Goal: Check status: Check status

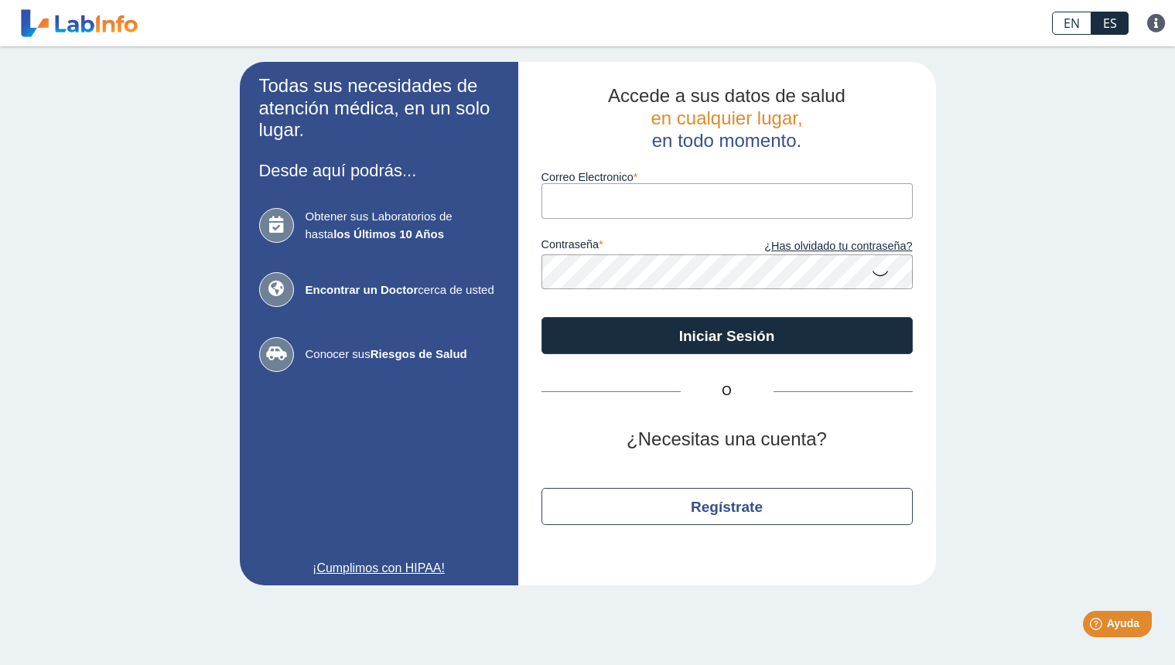
type input "[DOMAIN_NAME][EMAIL_ADDRESS][DOMAIN_NAME]"
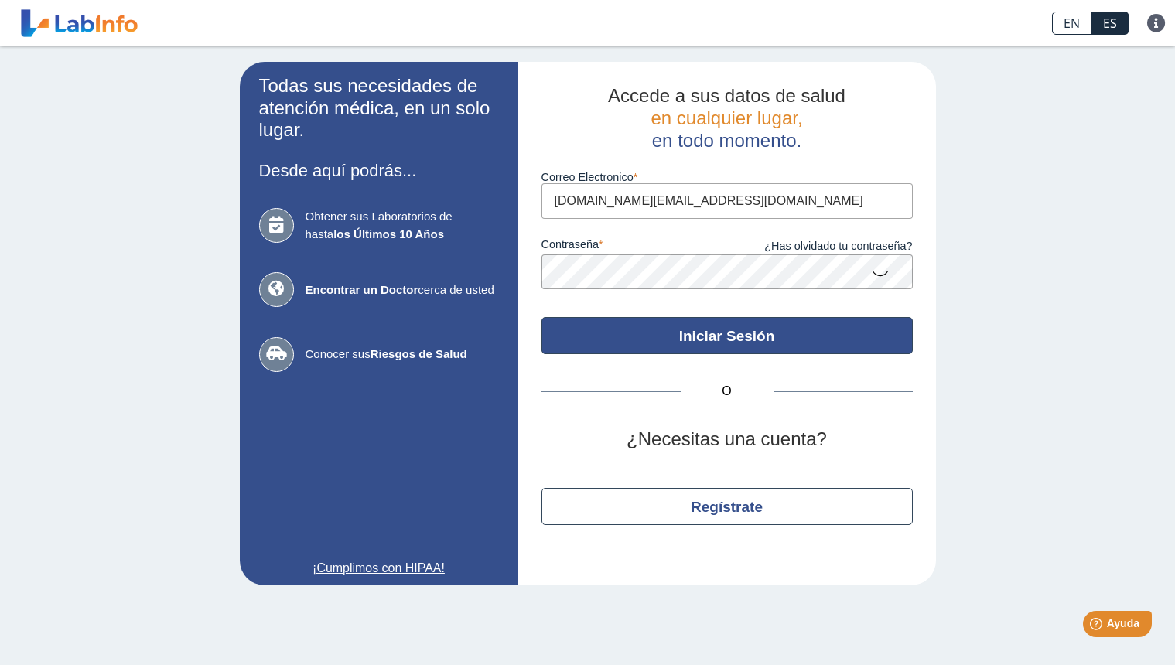
click at [654, 331] on button "Iniciar Sesión" at bounding box center [726, 335] width 371 height 37
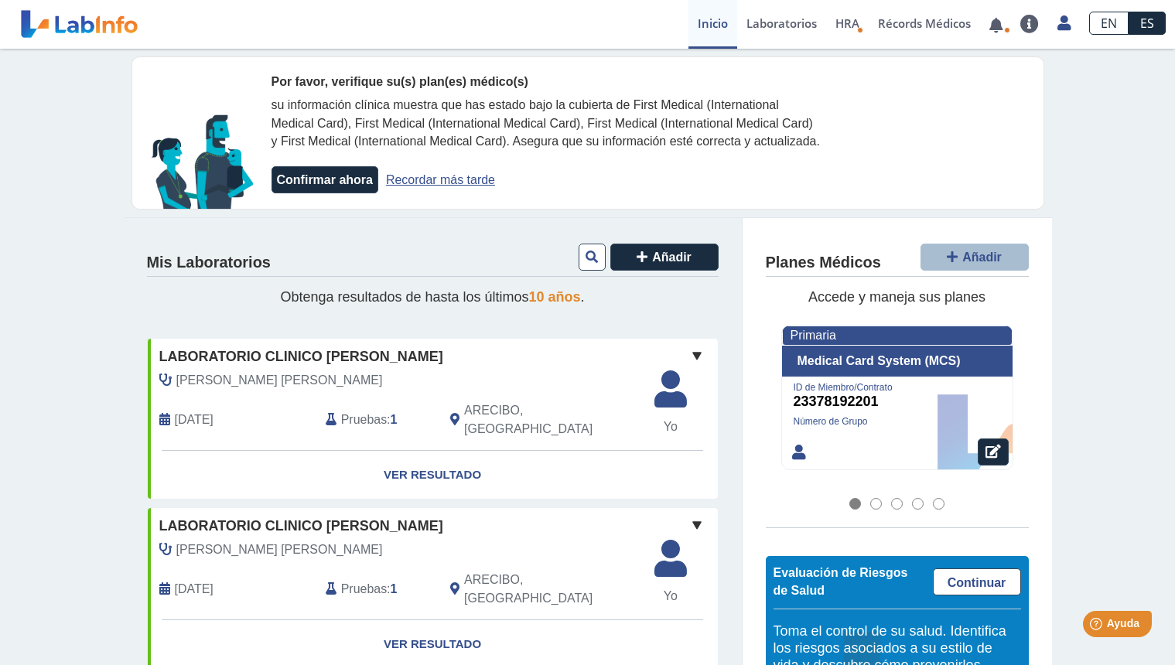
click at [500, 415] on div "[PERSON_NAME] [PERSON_NAME] [DATE] Pruebas : 1 ARECIBO, [GEOGRAPHIC_DATA]" at bounding box center [397, 410] width 523 height 79
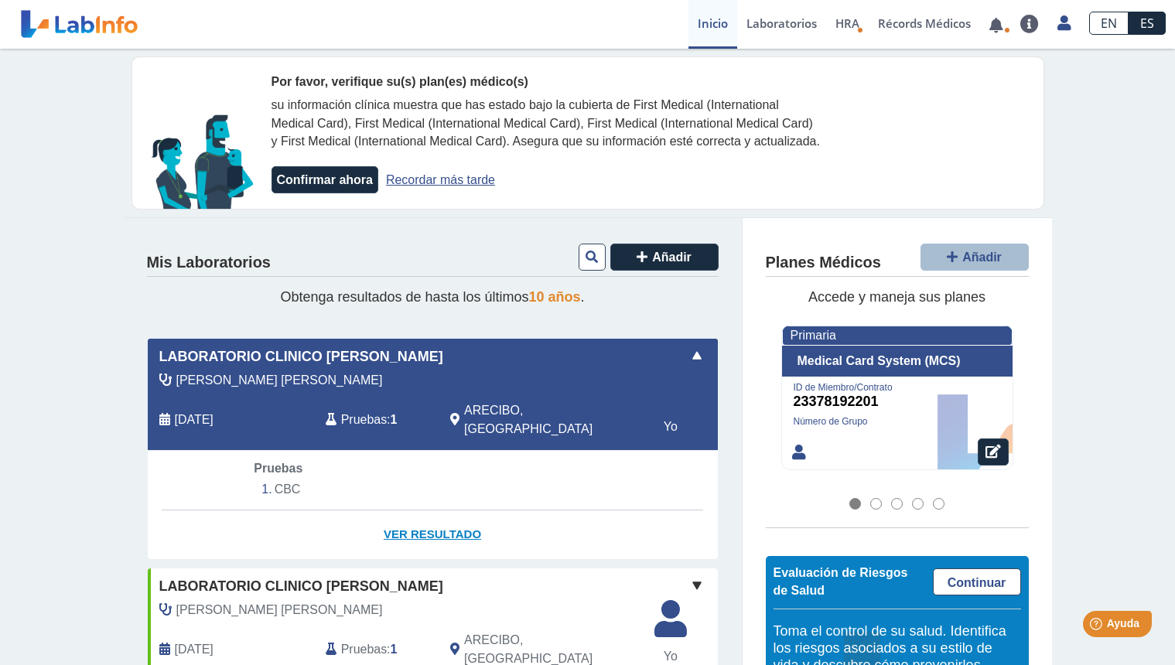
click at [418, 523] on link "Ver Resultado" at bounding box center [433, 535] width 570 height 49
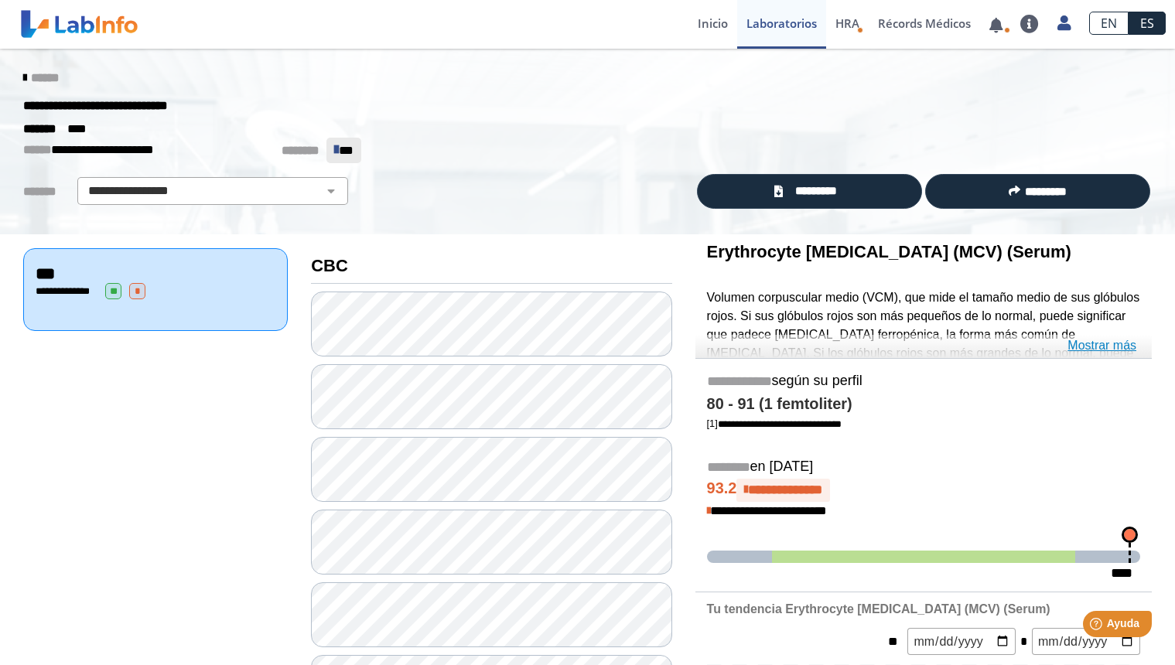
click at [1078, 343] on link "Mostrar más" at bounding box center [1102, 345] width 69 height 19
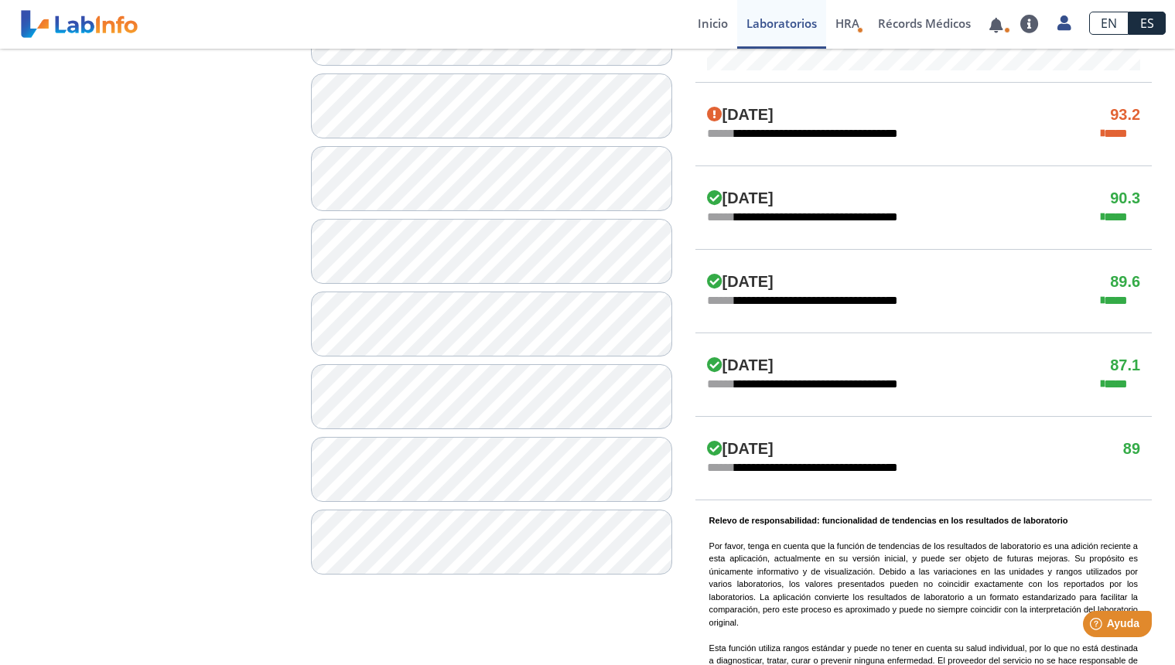
scroll to position [899, 0]
